Goal: Task Accomplishment & Management: Use online tool/utility

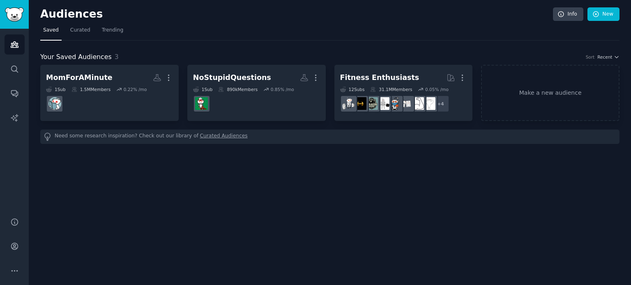
click at [550, 98] on link "Make a new audience" at bounding box center [550, 93] width 138 height 56
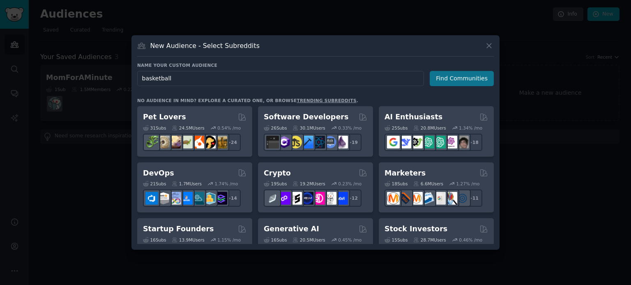
type input "basketball"
click at [443, 78] on button "Find Communities" at bounding box center [461, 78] width 64 height 15
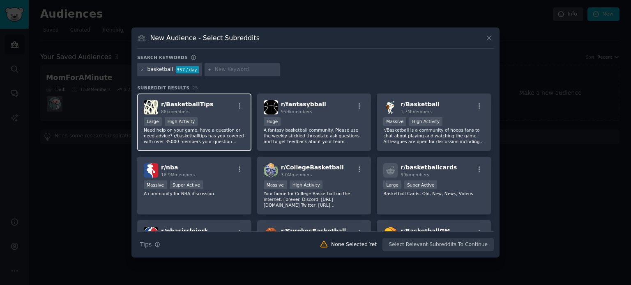
click at [215, 133] on p "Need help on your game, have a question or need advice? r/basketballtips has yo…" at bounding box center [194, 135] width 101 height 17
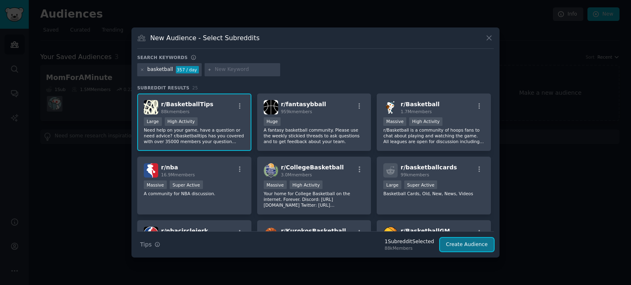
click at [460, 244] on button "Create Audience" at bounding box center [467, 245] width 54 height 14
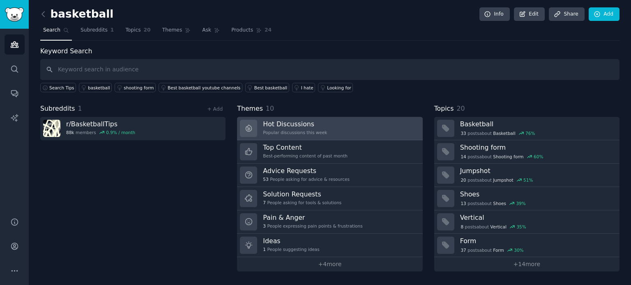
click at [313, 128] on div "Hot Discussions Popular discussions this week" at bounding box center [295, 128] width 64 height 17
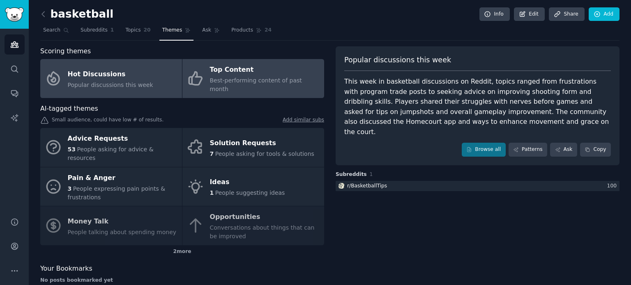
click at [252, 74] on div "Top Content" at bounding box center [265, 70] width 110 height 13
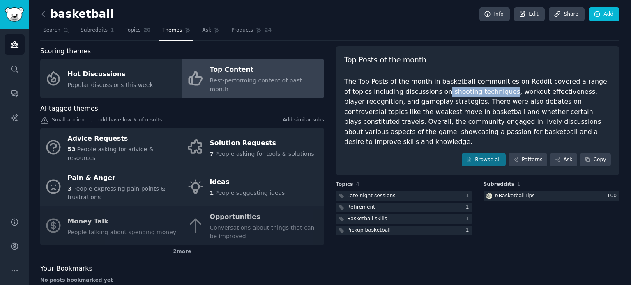
drag, startPoint x: 414, startPoint y: 93, endPoint x: 472, endPoint y: 90, distance: 58.4
click at [472, 90] on div "The Top Posts of the month in basketball communities on Reddit covered a range …" at bounding box center [477, 112] width 266 height 71
copy div "shooting techniques"
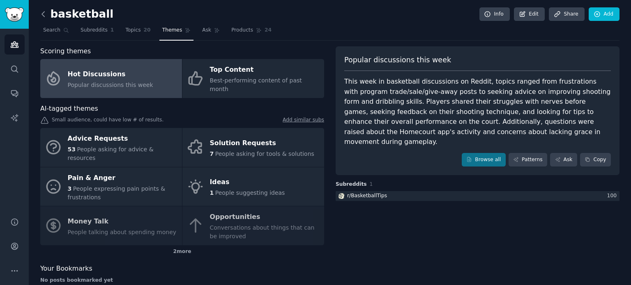
click at [43, 13] on icon at bounding box center [43, 14] width 9 height 9
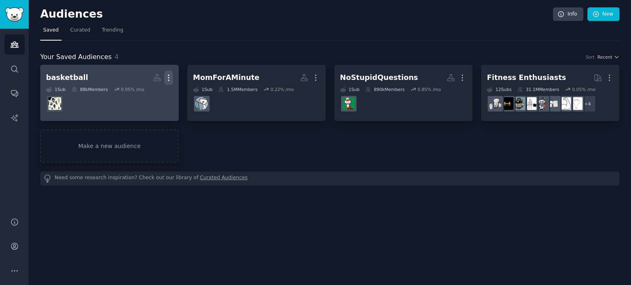
click at [167, 76] on icon "button" at bounding box center [168, 77] width 9 height 9
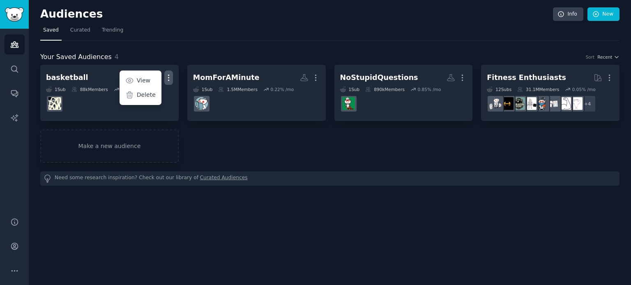
drag, startPoint x: 144, startPoint y: 95, endPoint x: 342, endPoint y: 31, distance: 207.3
click at [144, 95] on p "Delete" at bounding box center [146, 95] width 19 height 9
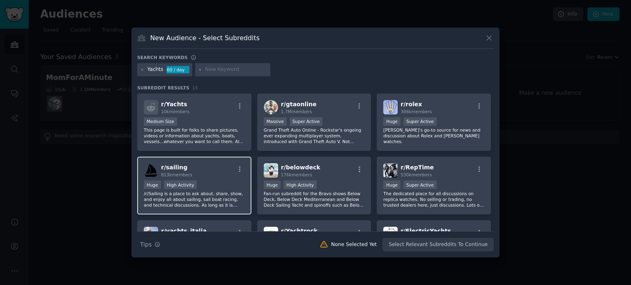
click at [202, 197] on p "/r/Sailing is a place to ask about, share, show, and enjoy all about sailing, s…" at bounding box center [194, 199] width 101 height 17
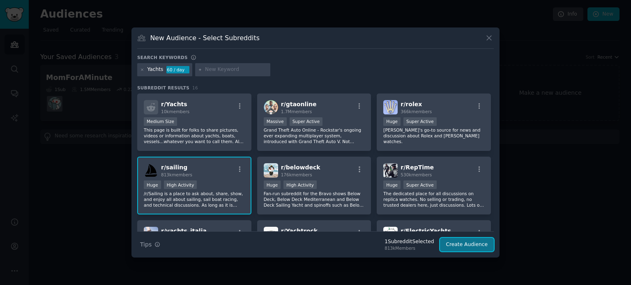
click at [453, 247] on button "Create Audience" at bounding box center [467, 245] width 54 height 14
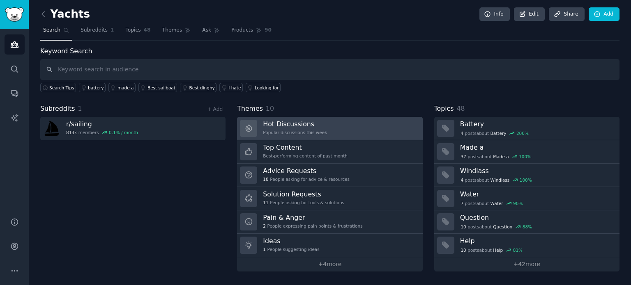
click at [302, 126] on h3 "Hot Discussions" at bounding box center [295, 124] width 64 height 9
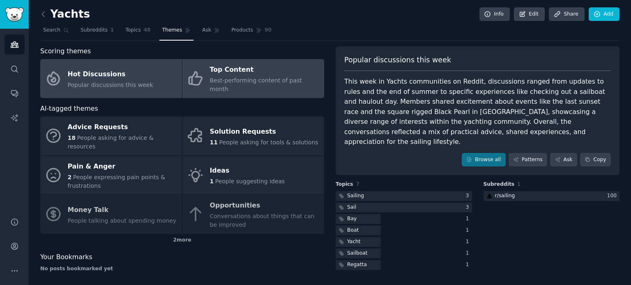
click at [261, 72] on div "Top Content" at bounding box center [265, 70] width 110 height 13
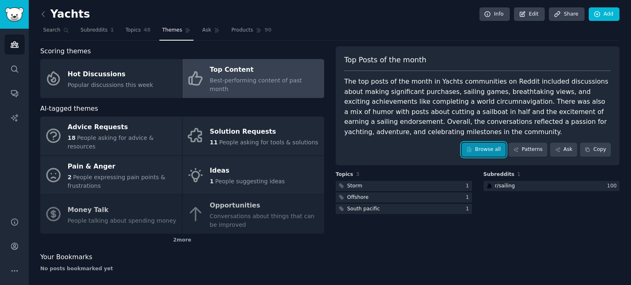
click at [472, 147] on icon at bounding box center [469, 150] width 6 height 6
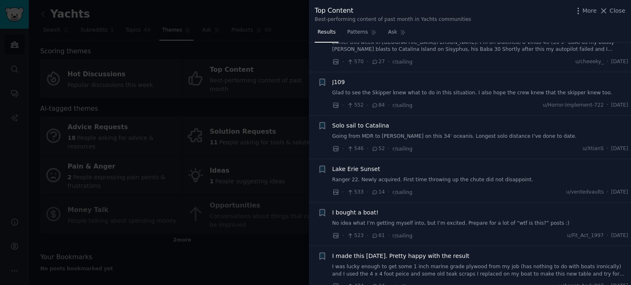
scroll to position [739, 0]
click at [618, 12] on span "Close" at bounding box center [617, 11] width 16 height 9
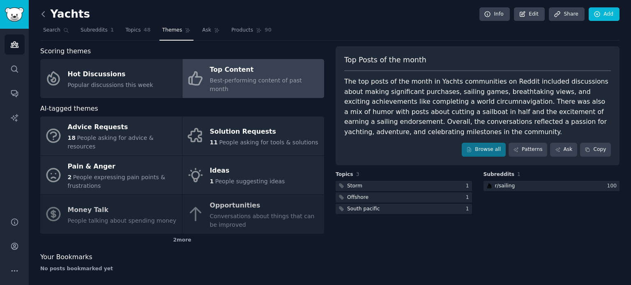
click at [41, 14] on icon at bounding box center [43, 14] width 9 height 9
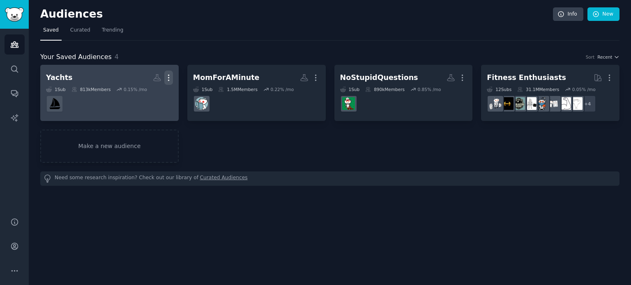
click at [167, 78] on icon "button" at bounding box center [168, 77] width 9 height 9
click at [147, 96] on p "Delete" at bounding box center [146, 95] width 19 height 9
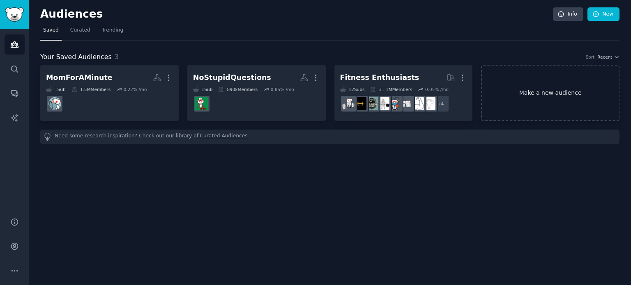
click at [523, 106] on link "Make a new audience" at bounding box center [550, 93] width 138 height 56
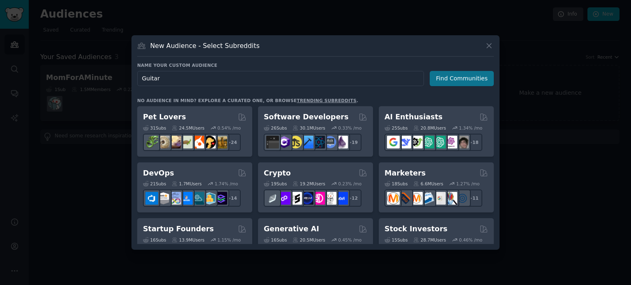
type input "Guitar"
click at [451, 79] on button "Find Communities" at bounding box center [461, 78] width 64 height 15
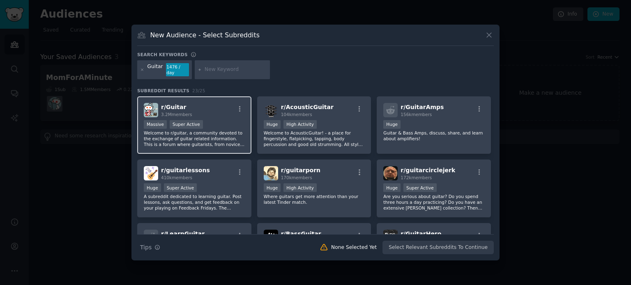
click at [207, 133] on p "Welcome to r/guitar, a community devoted to the exchange of guitar related info…" at bounding box center [194, 138] width 101 height 17
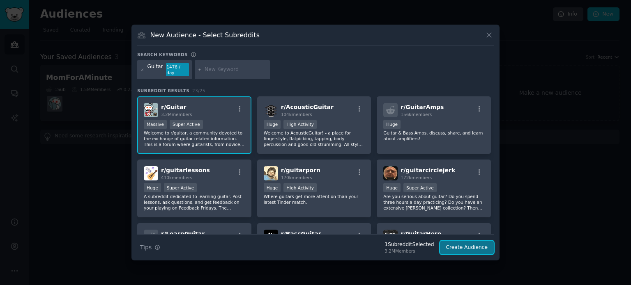
click at [454, 242] on button "Create Audience" at bounding box center [467, 248] width 54 height 14
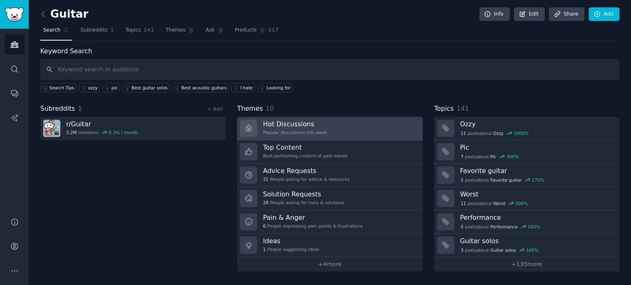
click at [307, 127] on h3 "Hot Discussions" at bounding box center [295, 124] width 64 height 9
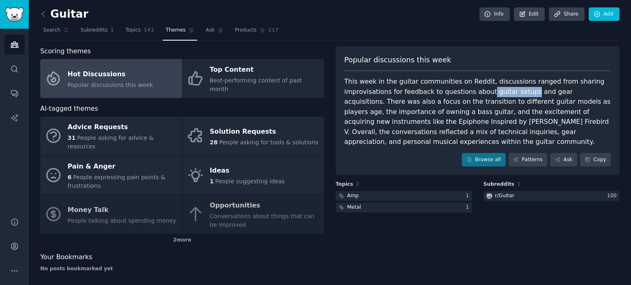
drag, startPoint x: 479, startPoint y: 92, endPoint x: 517, endPoint y: 92, distance: 37.8
click at [517, 92] on div "This week in the guitar communities on Reddit, discussions ranged from sharing …" at bounding box center [477, 112] width 266 height 71
copy div "guitar setups"
click at [432, 110] on div "This week in the guitar communities on Reddit, discussions ranged from sharing …" at bounding box center [477, 112] width 266 height 71
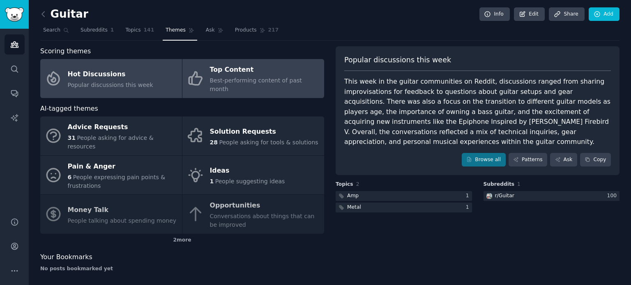
click at [257, 71] on div "Top Content" at bounding box center [265, 70] width 110 height 13
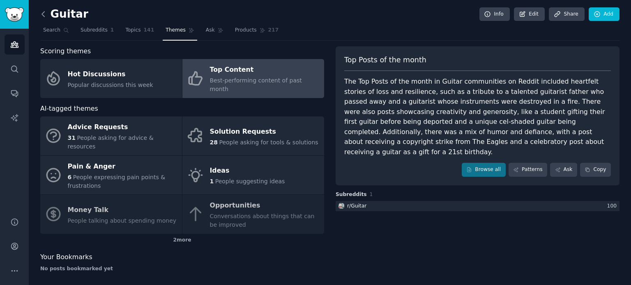
click at [41, 13] on icon at bounding box center [43, 14] width 9 height 9
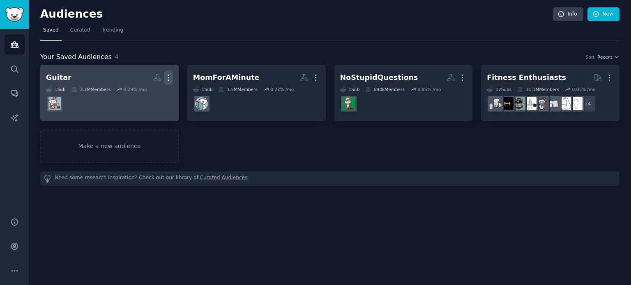
click at [165, 76] on icon "button" at bounding box center [168, 77] width 9 height 9
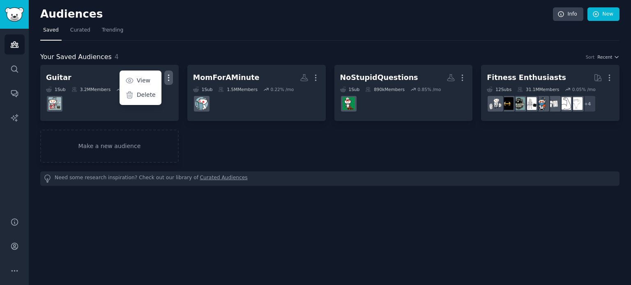
click at [142, 95] on p "Delete" at bounding box center [146, 95] width 19 height 9
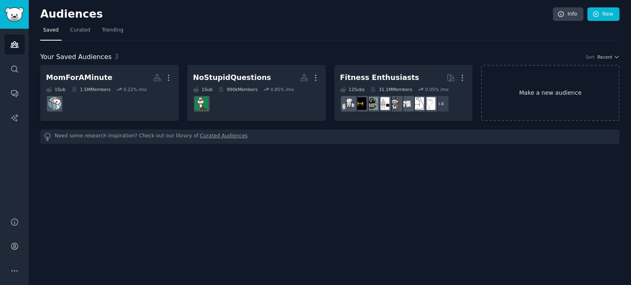
click at [526, 91] on link "Make a new audience" at bounding box center [550, 93] width 138 height 56
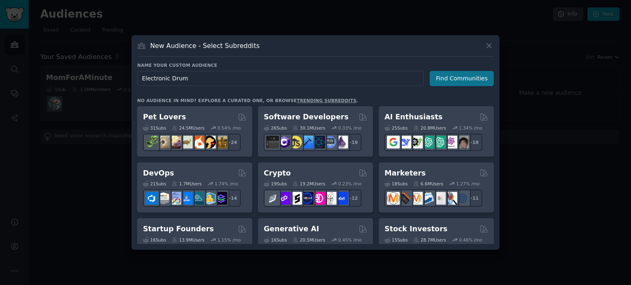
type input "Electronic Drum"
click at [449, 80] on button "Find Communities" at bounding box center [461, 78] width 64 height 15
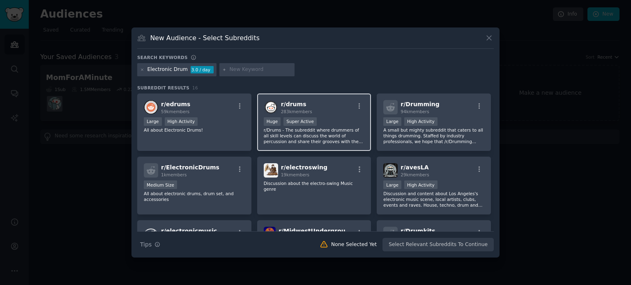
click at [291, 136] on p "r/Drums - The subreddit where drummers of all skill levels can discuss the worl…" at bounding box center [314, 135] width 101 height 17
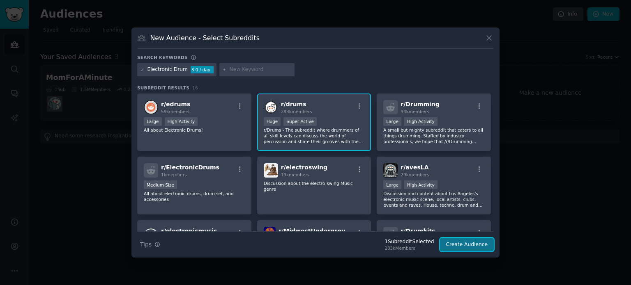
click at [453, 245] on button "Create Audience" at bounding box center [467, 245] width 54 height 14
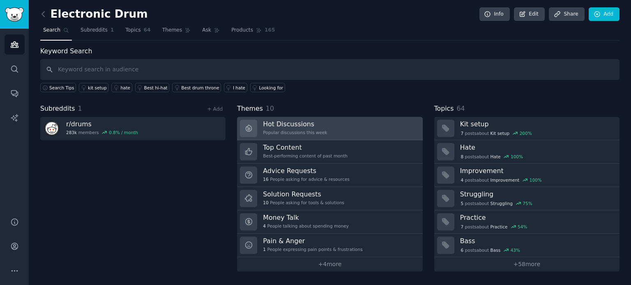
click at [291, 126] on h3 "Hot Discussions" at bounding box center [295, 124] width 64 height 9
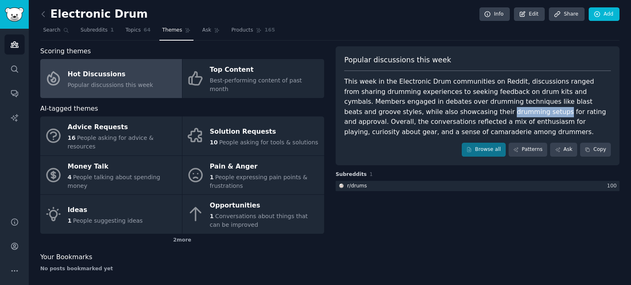
drag, startPoint x: 358, startPoint y: 111, endPoint x: 408, endPoint y: 110, distance: 49.7
click at [408, 110] on div "This week in the Electronic Drum communities on Reddit, discussions ranged from…" at bounding box center [477, 107] width 266 height 60
copy div "drumming setups"
